Goal: Complete application form

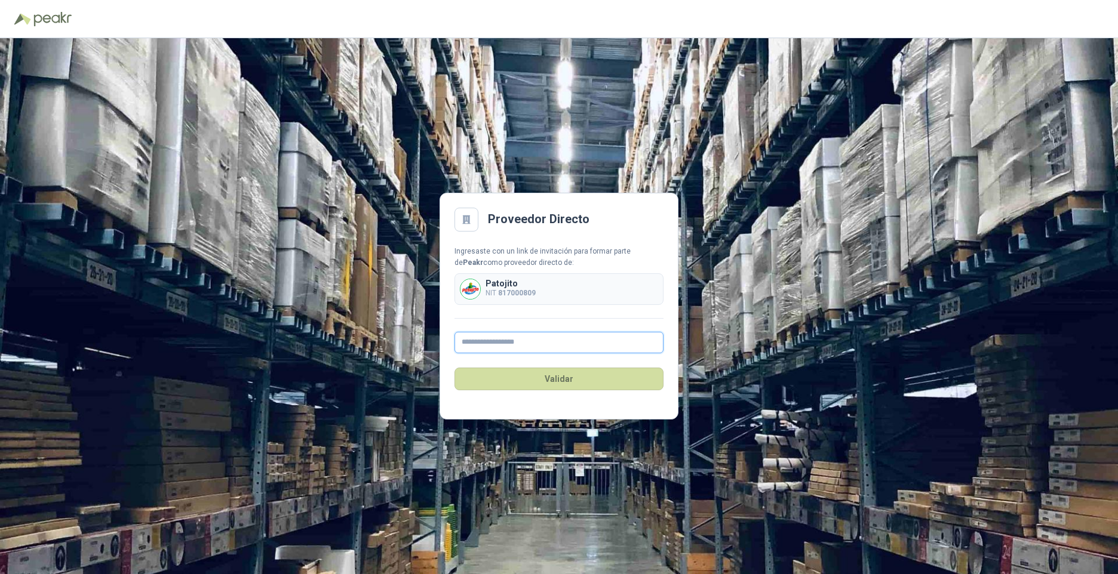
click at [572, 347] on input "text" at bounding box center [558, 342] width 209 height 21
type input "**********"
click at [576, 378] on button "Validar" at bounding box center [558, 379] width 209 height 23
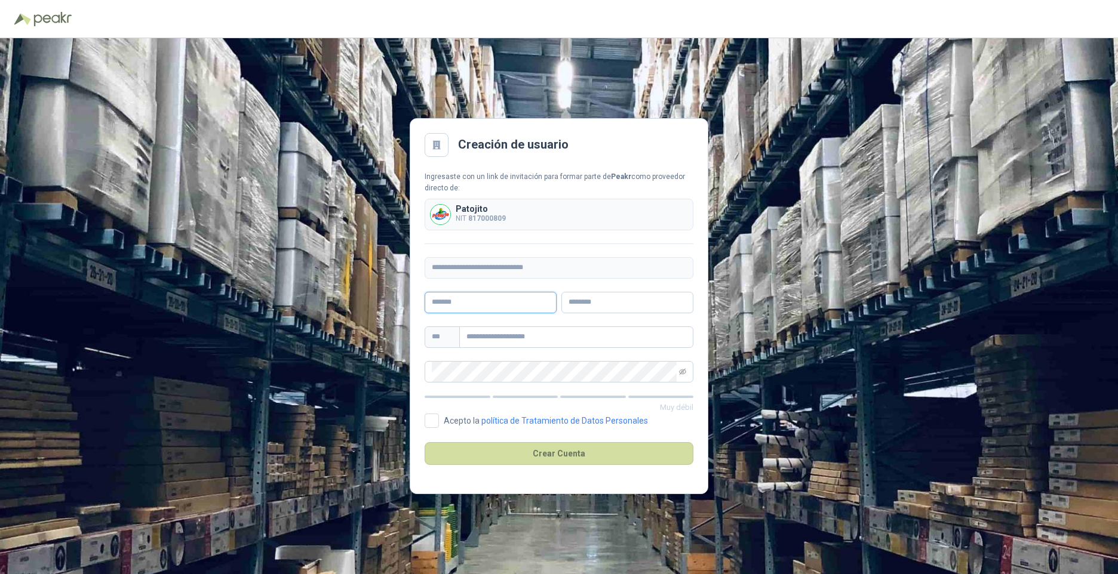
click at [512, 299] on input "text" at bounding box center [490, 302] width 132 height 21
type input "*******"
click at [592, 303] on input "text" at bounding box center [627, 302] width 132 height 21
type input "**********"
click at [635, 343] on input "text" at bounding box center [576, 337] width 234 height 21
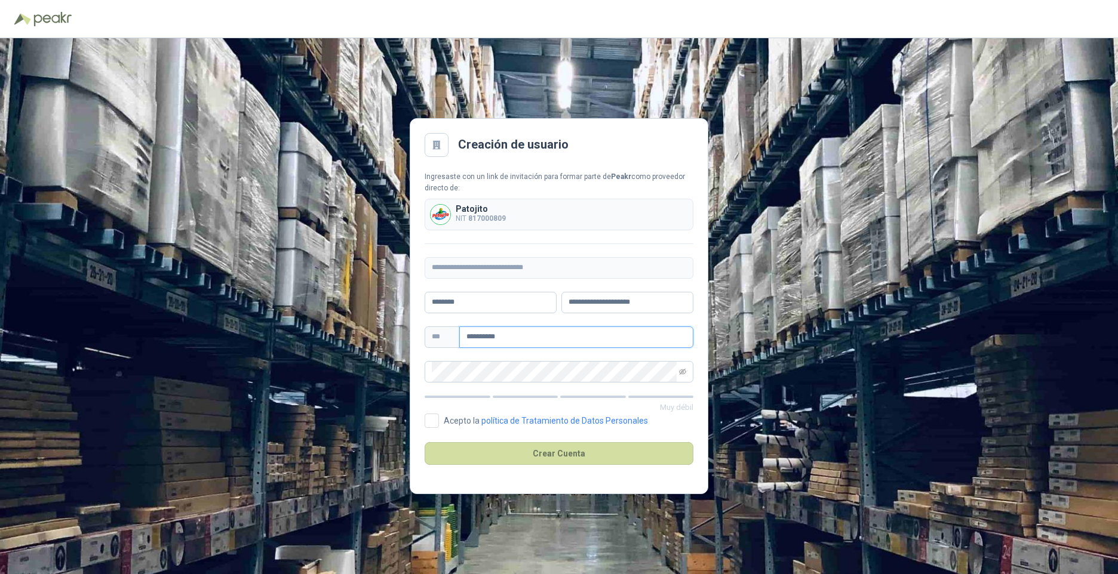
type input "**********"
click at [686, 371] on span at bounding box center [558, 371] width 269 height 21
click at [682, 373] on icon "eye-invisible" at bounding box center [683, 372] width 2 height 2
click at [682, 373] on icon "eye" at bounding box center [682, 371] width 3 height 3
click at [682, 373] on icon "eye-invisible" at bounding box center [683, 372] width 2 height 2
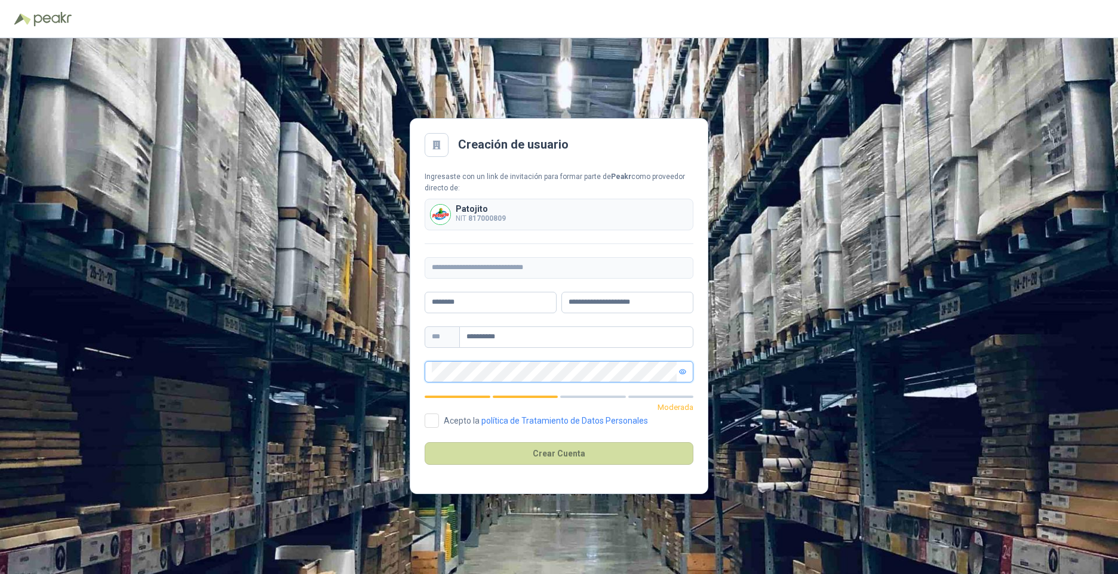
click at [682, 373] on icon "eye" at bounding box center [682, 371] width 7 height 7
click at [608, 451] on button "Crear Cuenta" at bounding box center [558, 453] width 269 height 23
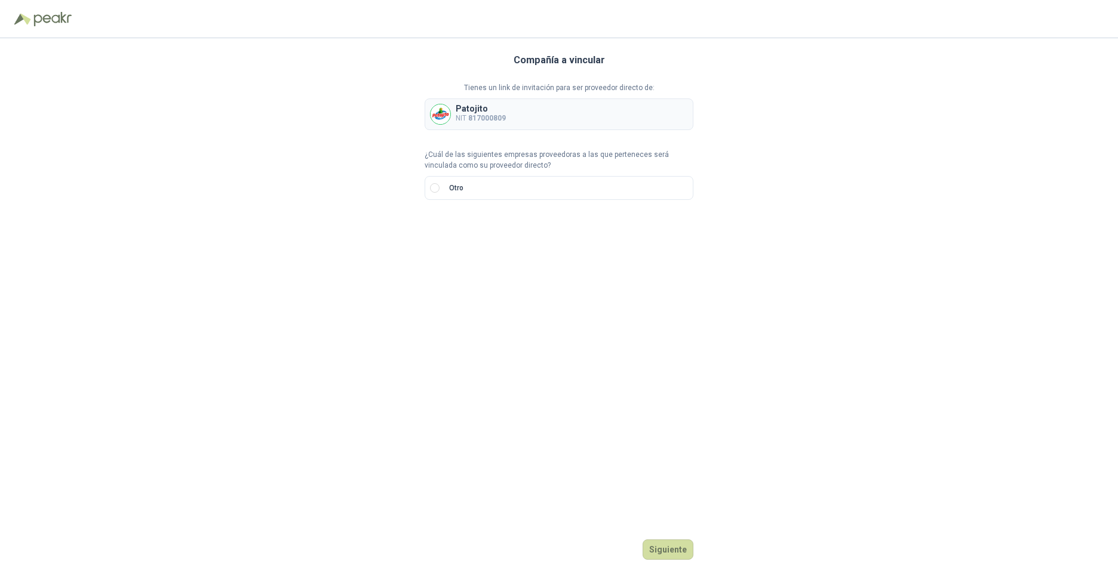
click at [491, 118] on b "817000809" at bounding box center [487, 118] width 38 height 8
click at [676, 551] on button "Siguiente" at bounding box center [667, 550] width 51 height 20
click at [477, 226] on input "text" at bounding box center [578, 229] width 210 height 20
click at [459, 228] on input "search" at bounding box center [446, 228] width 28 height 18
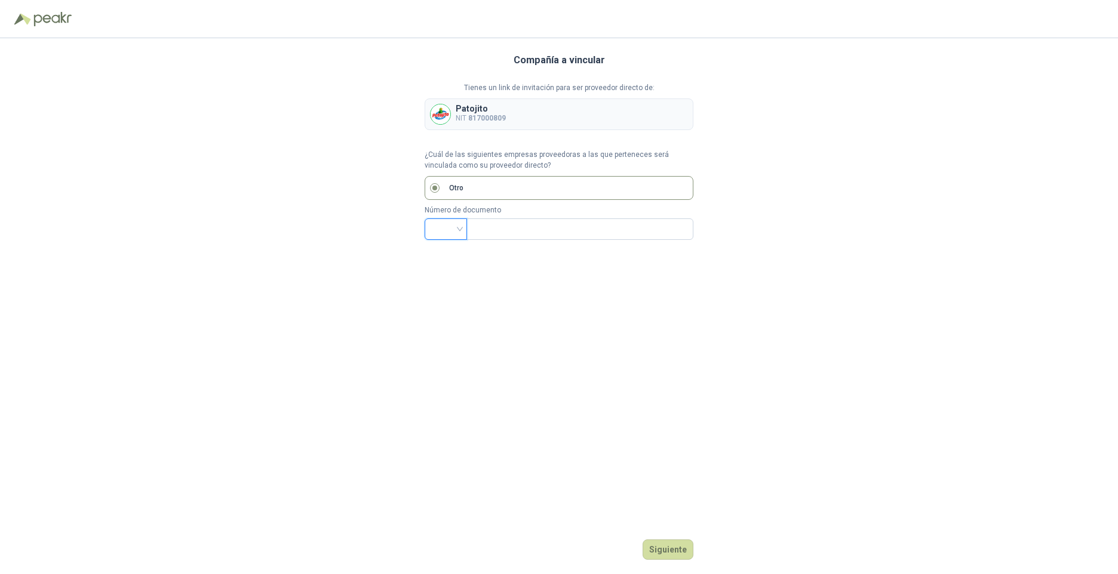
click at [459, 228] on input "search" at bounding box center [446, 228] width 28 height 18
click at [459, 233] on input "search" at bounding box center [446, 228] width 28 height 18
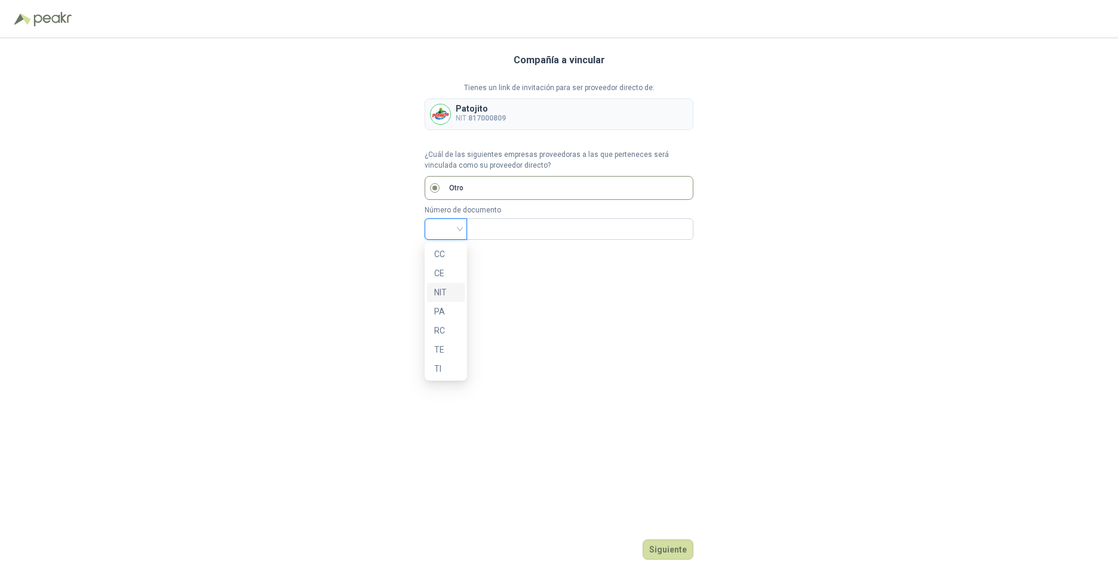
click at [442, 297] on div "NIT" at bounding box center [445, 292] width 23 height 13
click at [489, 232] on input "text" at bounding box center [578, 229] width 210 height 20
type input "*********"
click at [687, 545] on button "Siguiente" at bounding box center [667, 550] width 51 height 20
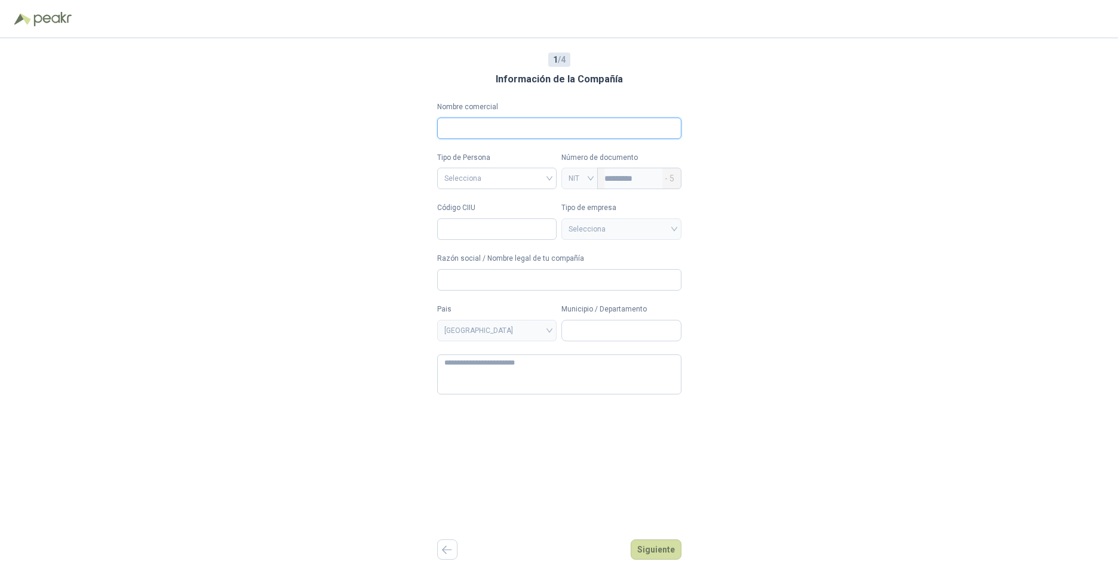
click at [568, 122] on input "Nombre comercial" at bounding box center [559, 128] width 244 height 21
type input "**********"
click at [472, 180] on input "search" at bounding box center [497, 177] width 106 height 18
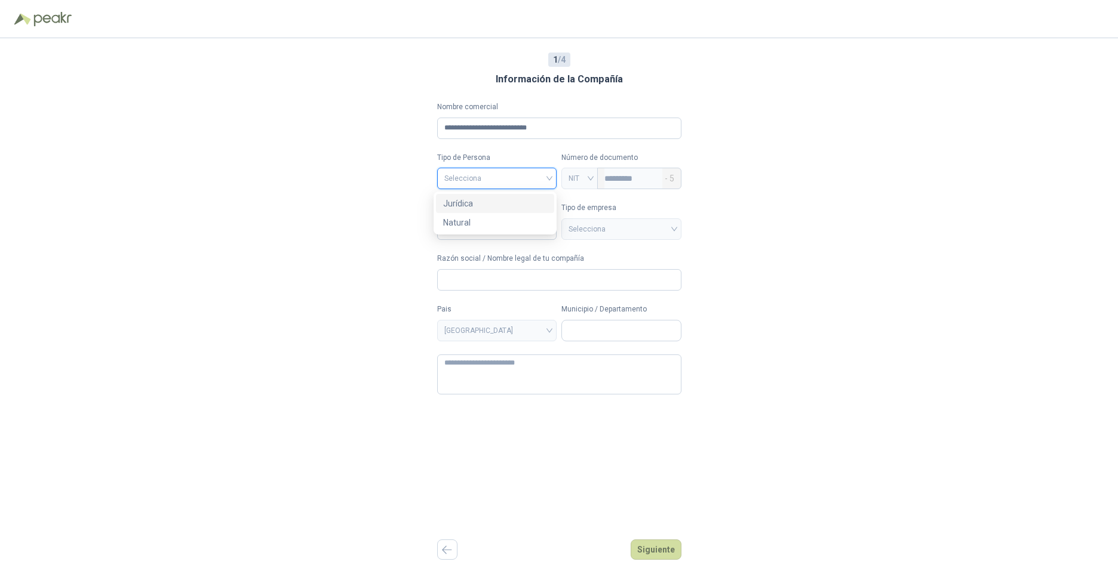
click at [397, 189] on div "**********" at bounding box center [559, 306] width 1118 height 536
click at [511, 236] on input "Código CIIU" at bounding box center [497, 229] width 120 height 21
click at [483, 277] on input "Razón social / Nombre legal de tu compañía" at bounding box center [559, 279] width 244 height 21
click at [469, 339] on span "[GEOGRAPHIC_DATA]" at bounding box center [497, 331] width 106 height 18
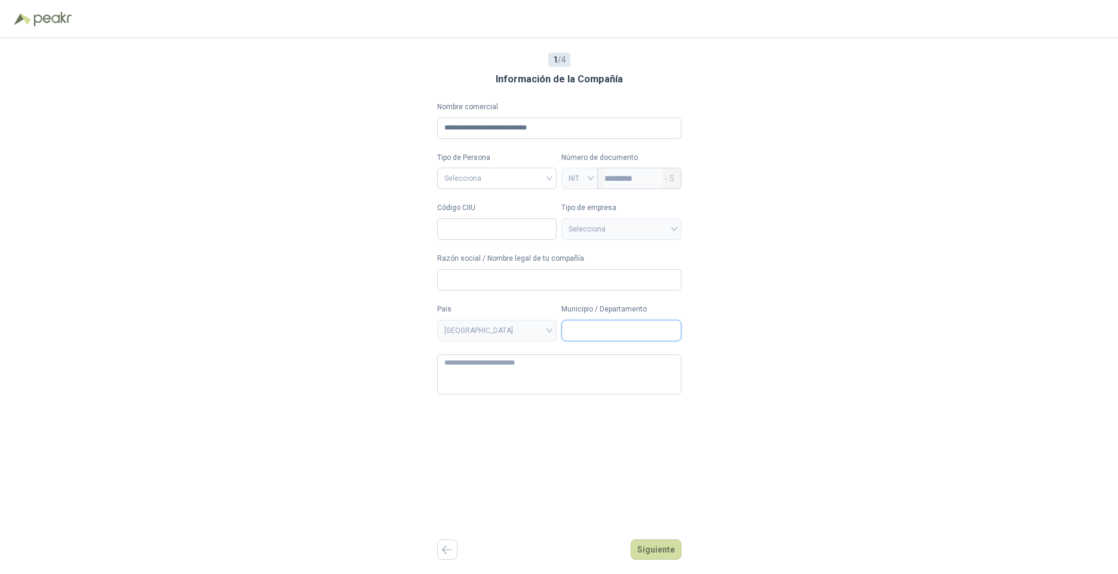
click at [568, 322] on input "Municipio / Departamento" at bounding box center [621, 331] width 119 height 20
click at [475, 227] on input "Código CIIU" at bounding box center [497, 229] width 120 height 21
click at [150, 19] on div at bounding box center [558, 19] width 1089 height 19
drag, startPoint x: 150, startPoint y: 19, endPoint x: 143, endPoint y: 13, distance: 8.9
click at [150, 19] on div at bounding box center [558, 19] width 1089 height 19
